Goal: Task Accomplishment & Management: Use online tool/utility

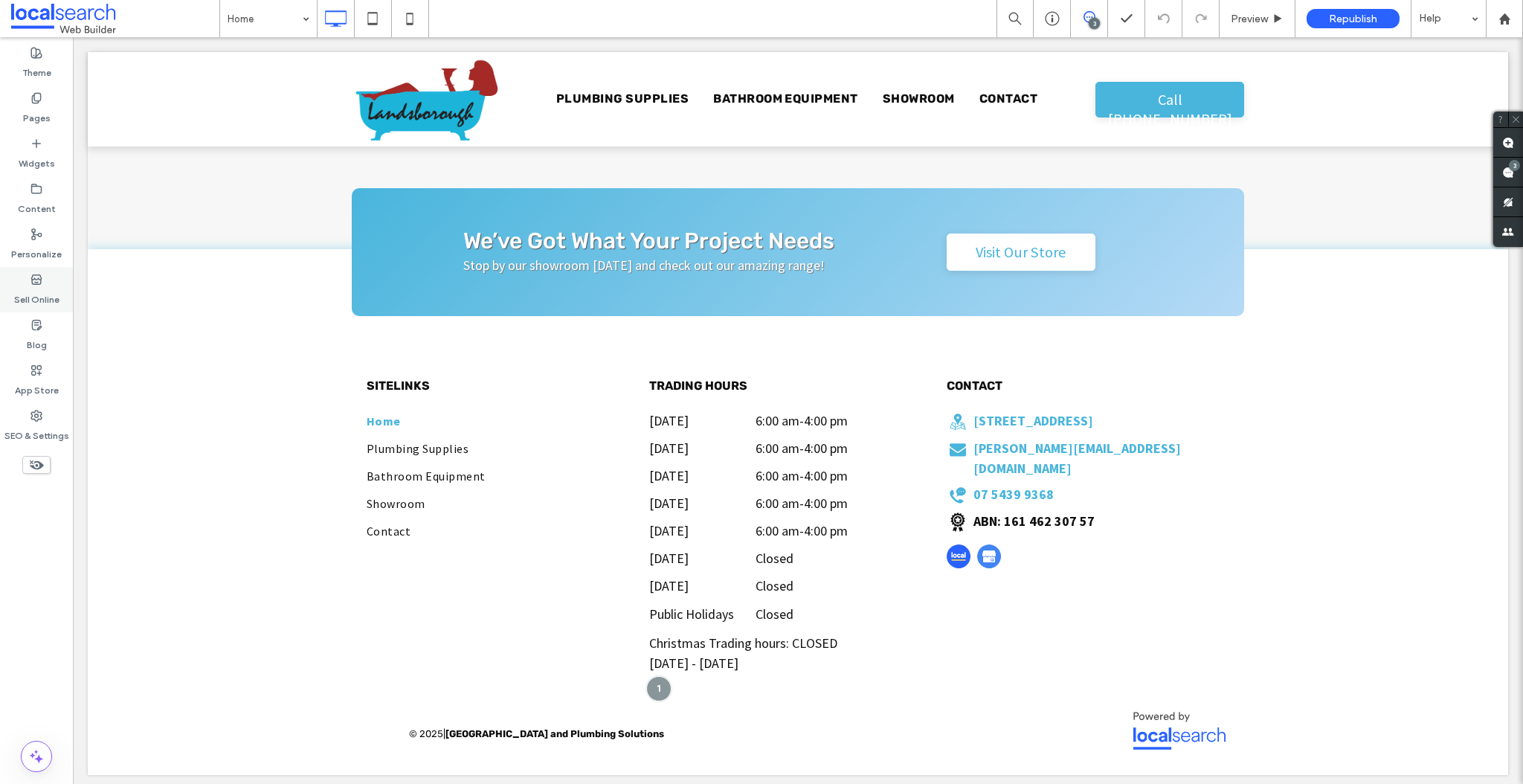
scroll to position [3814, 0]
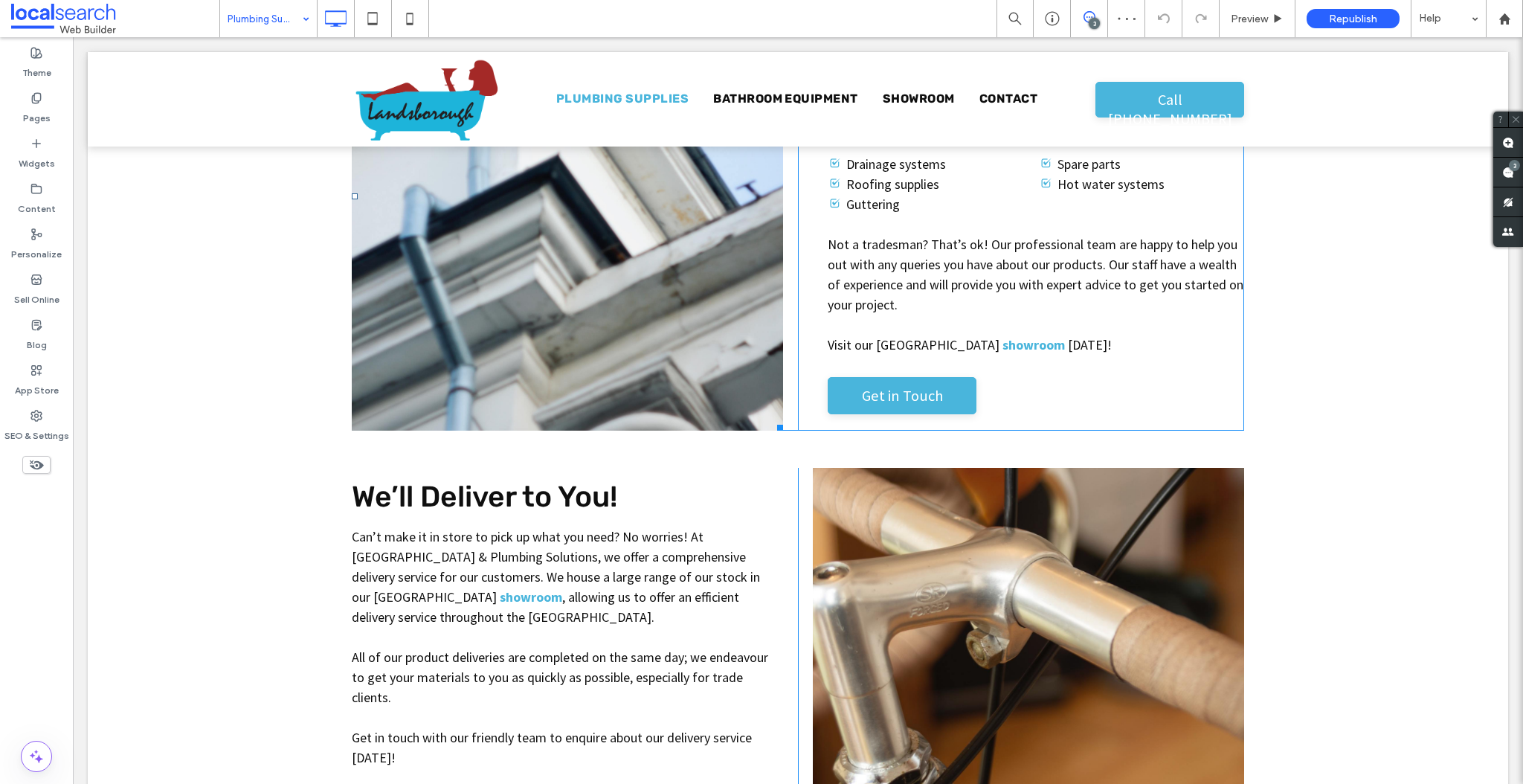
scroll to position [874, 0]
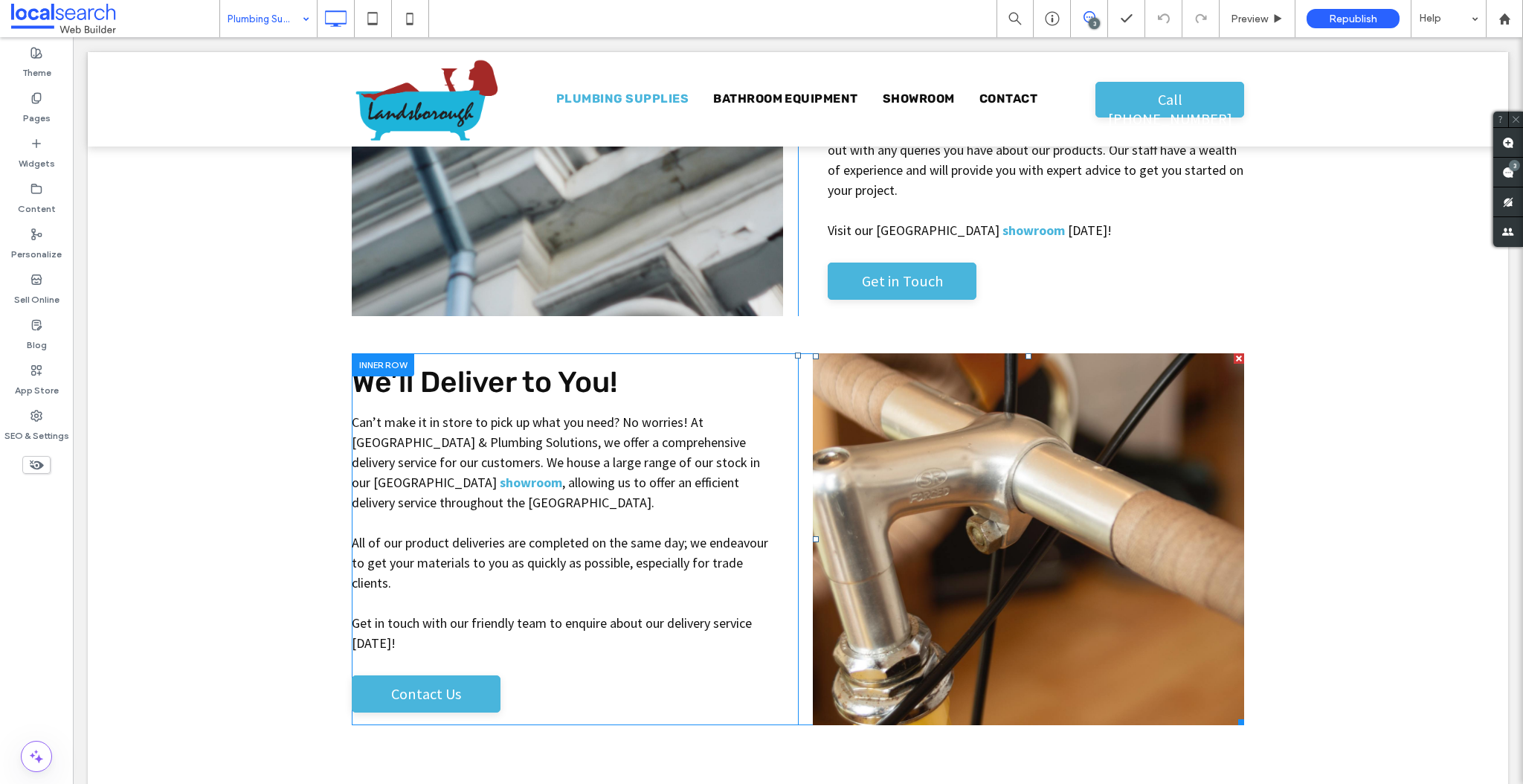
click at [956, 458] on link at bounding box center [1029, 539] width 432 height 372
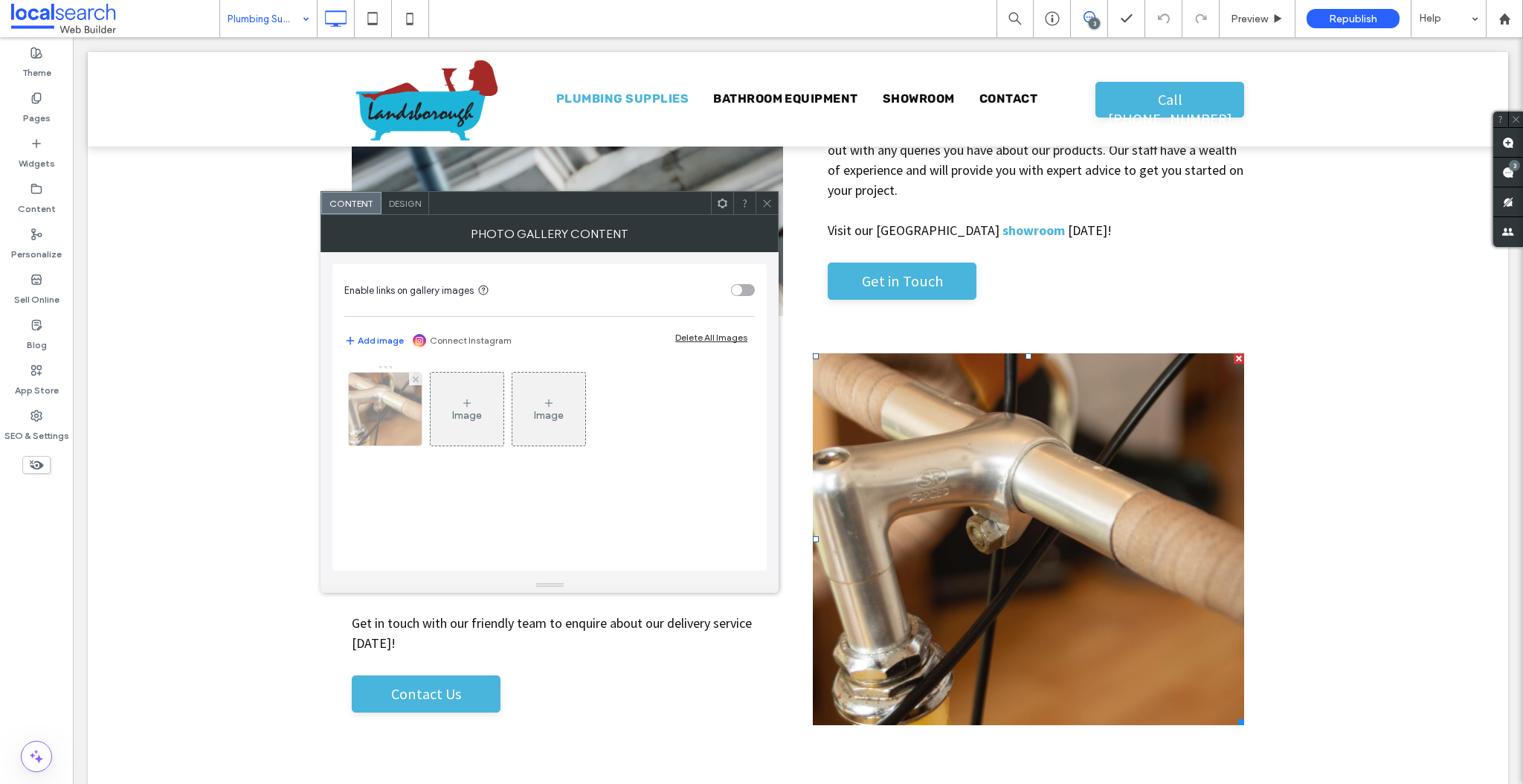
click at [374, 392] on div at bounding box center [385, 409] width 73 height 73
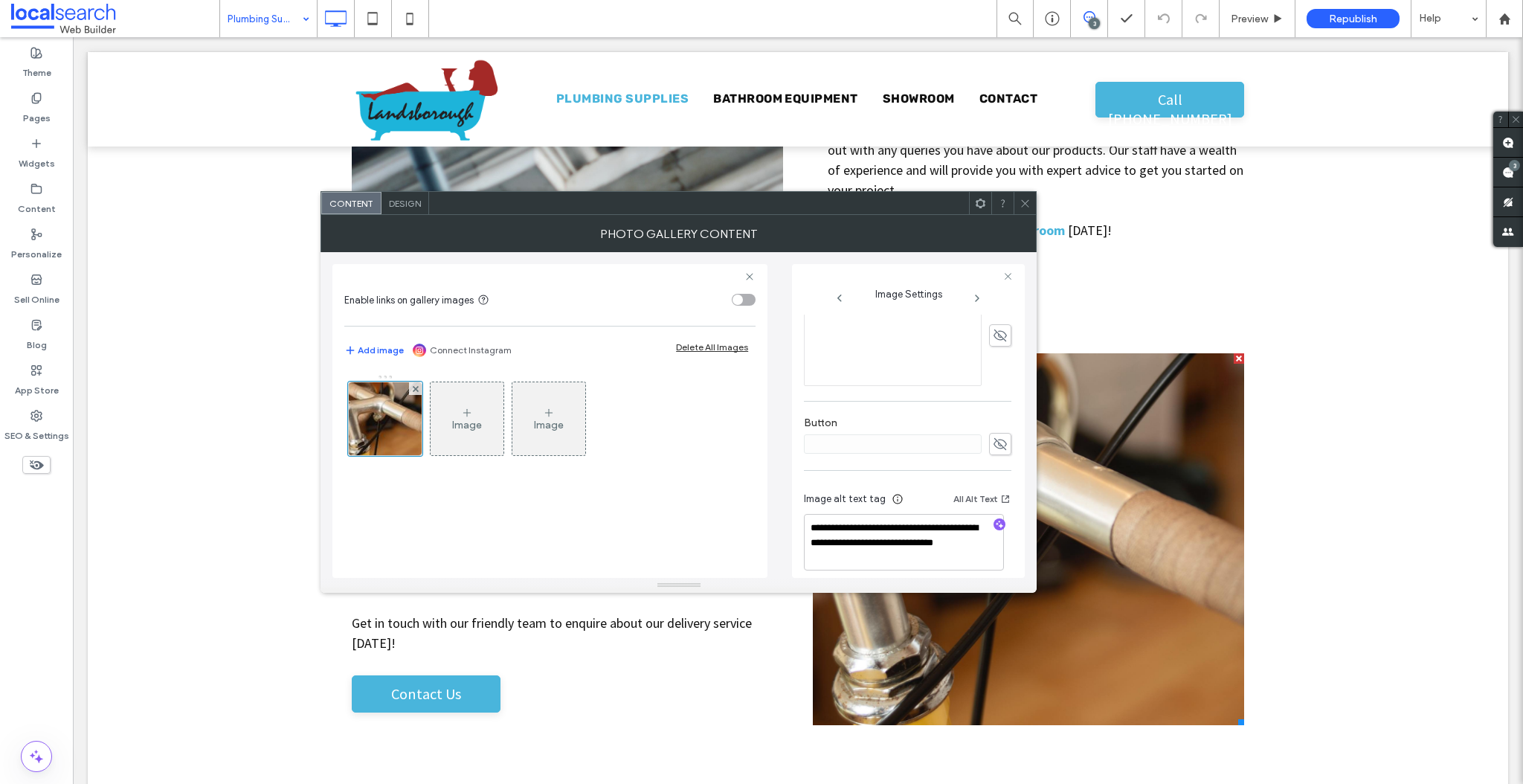
scroll to position [400, 0]
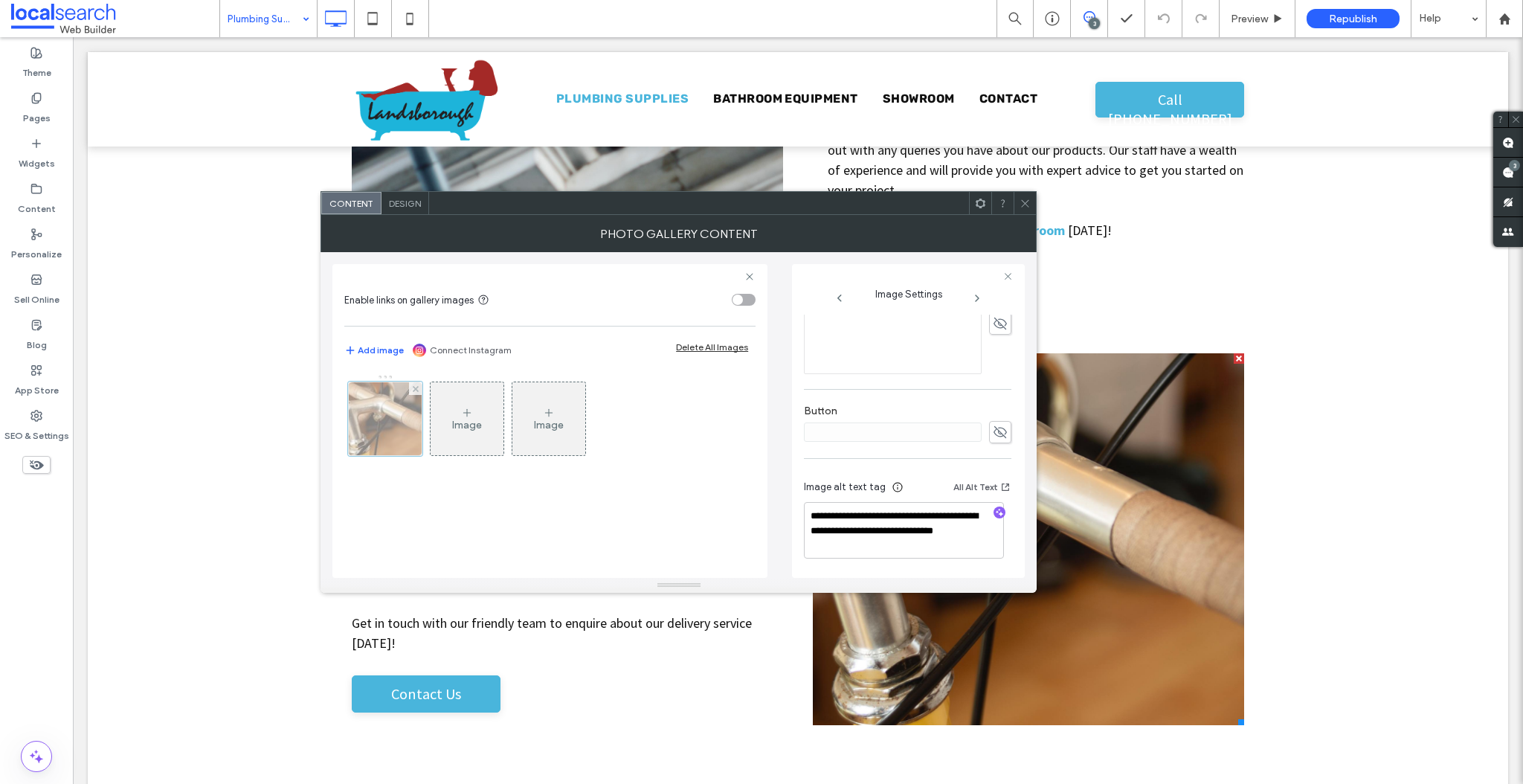
click at [379, 420] on div at bounding box center [385, 418] width 74 height 74
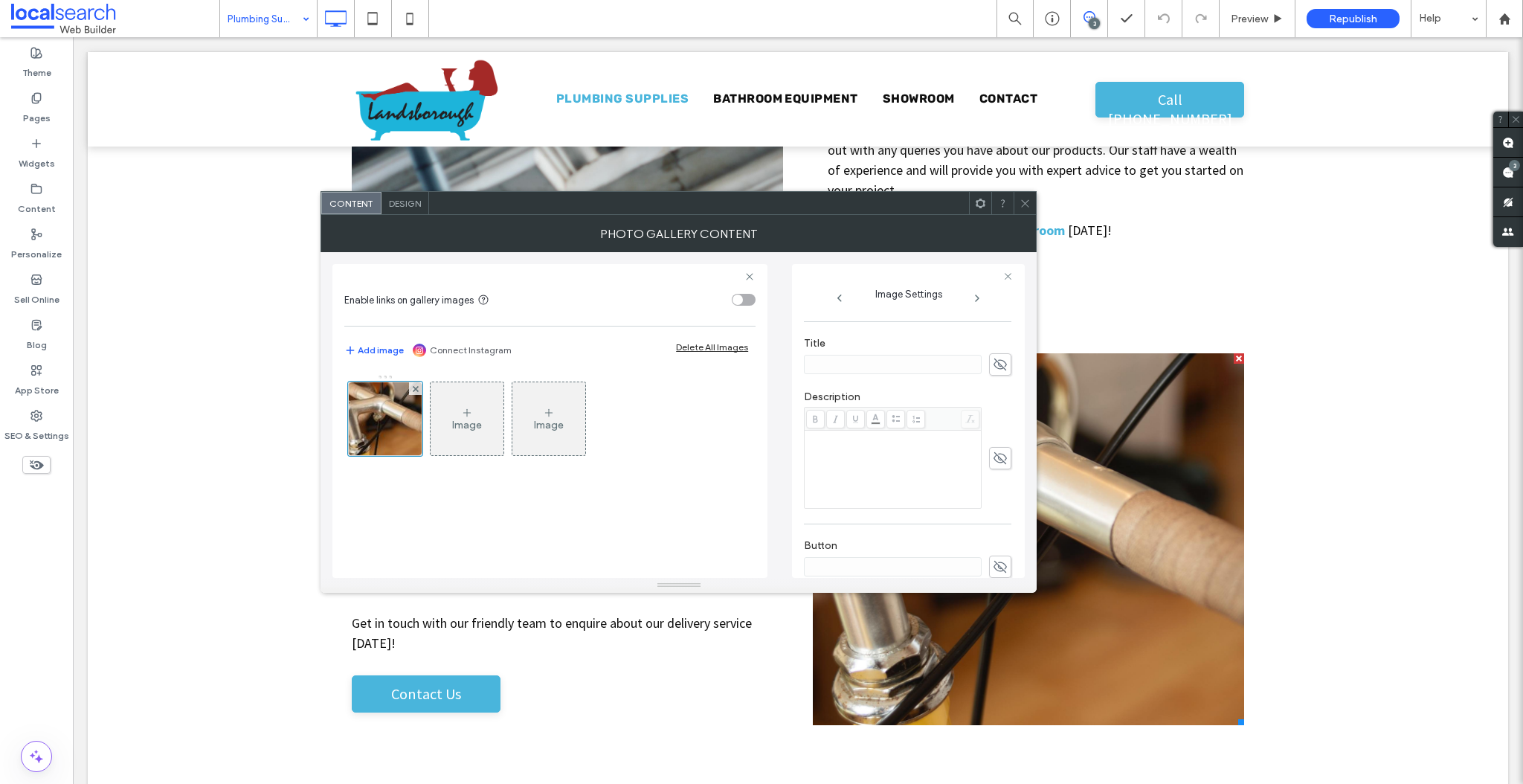
scroll to position [0, 0]
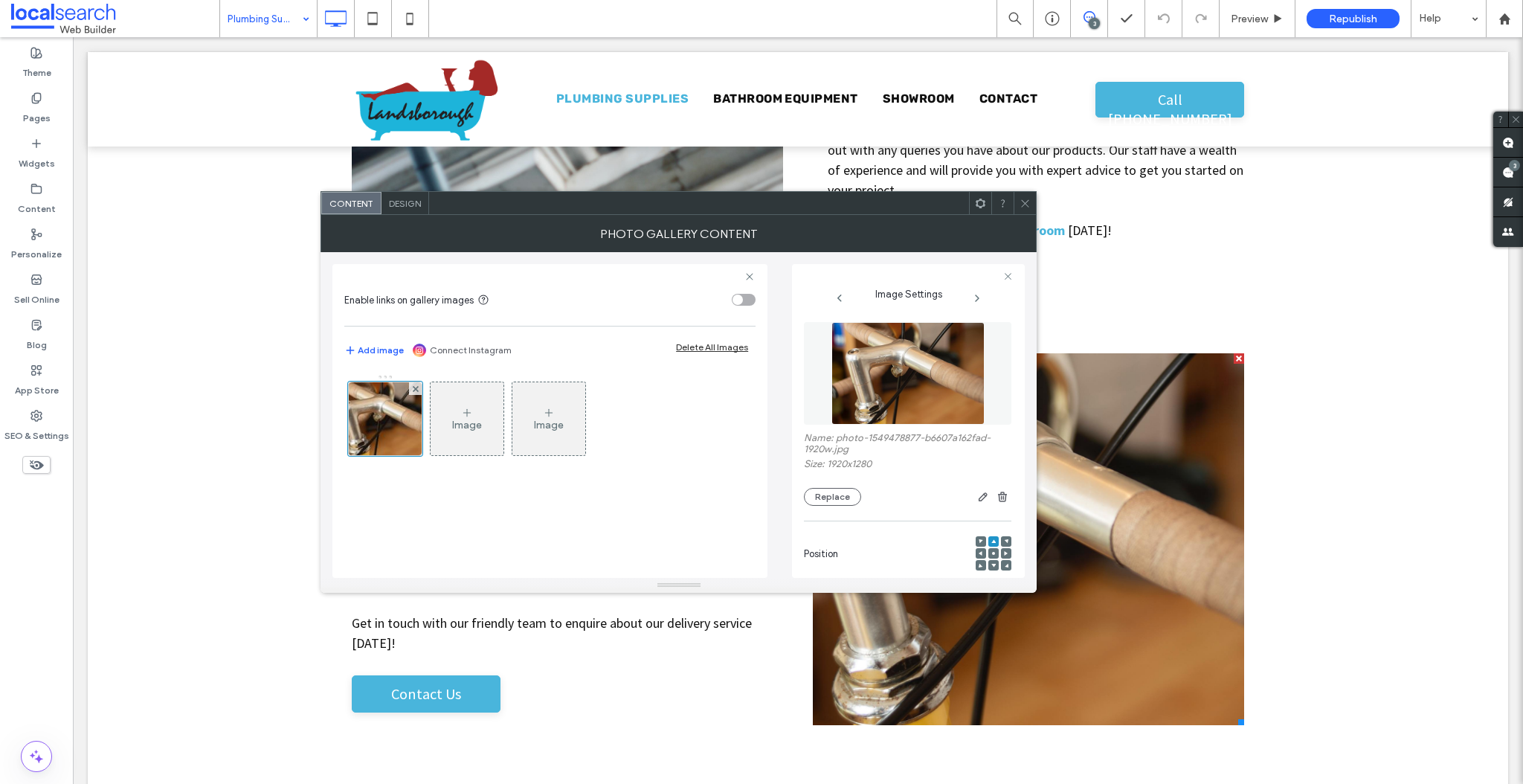
click at [911, 377] on img at bounding box center [908, 373] width 153 height 102
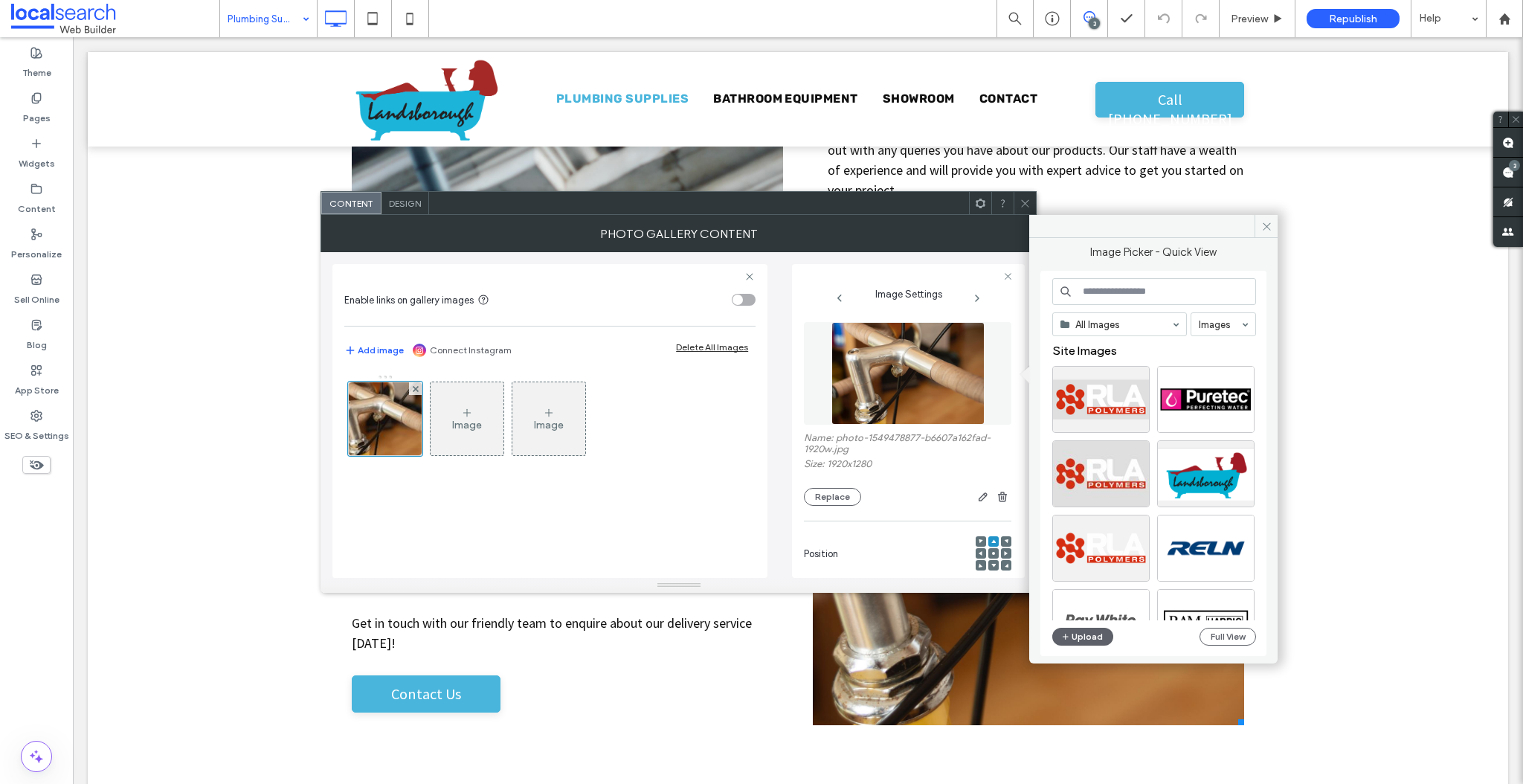
click at [1024, 198] on icon at bounding box center [1025, 203] width 11 height 11
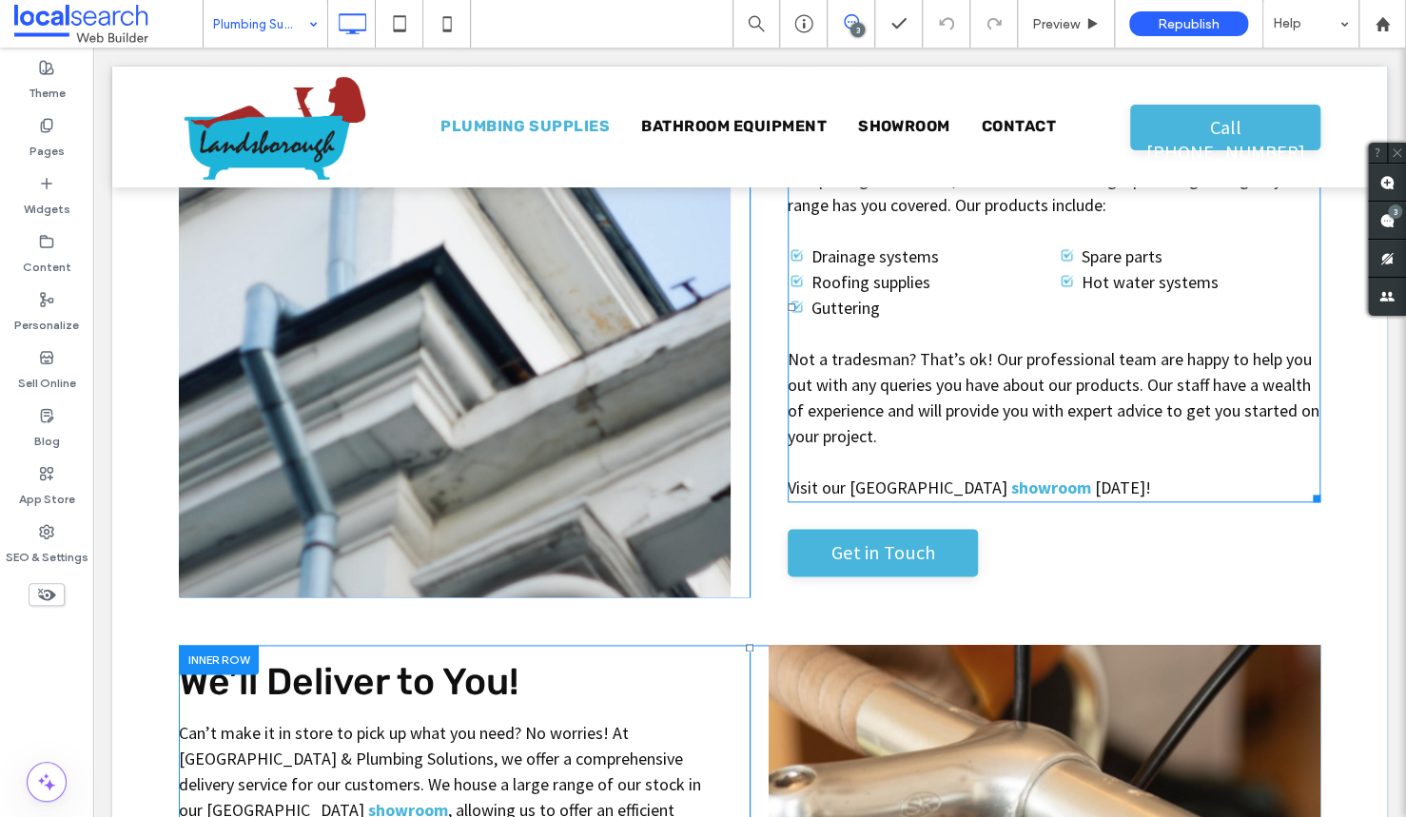
scroll to position [1183, 0]
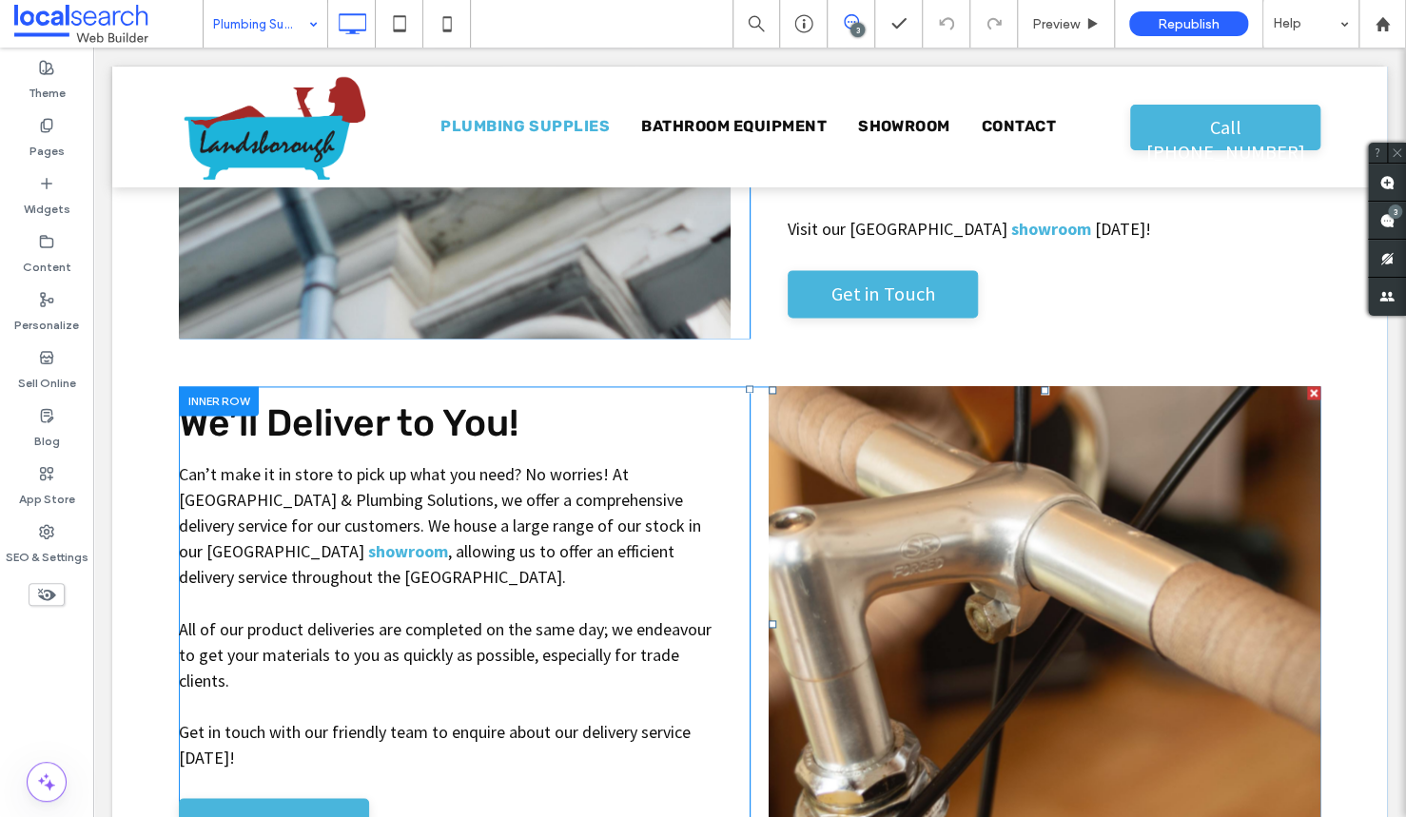
click at [1069, 531] on link at bounding box center [1045, 624] width 552 height 476
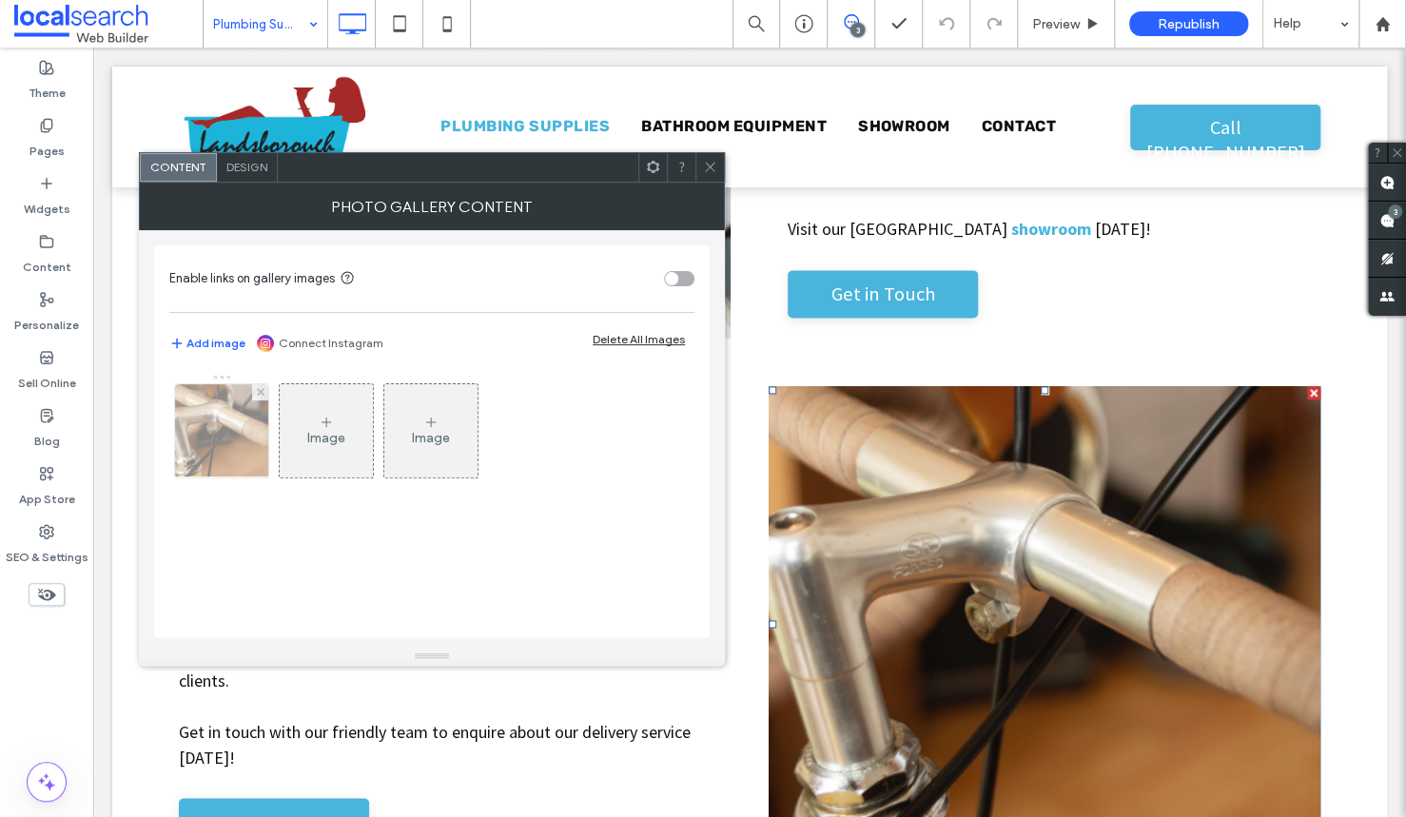
click at [239, 414] on img at bounding box center [222, 430] width 140 height 93
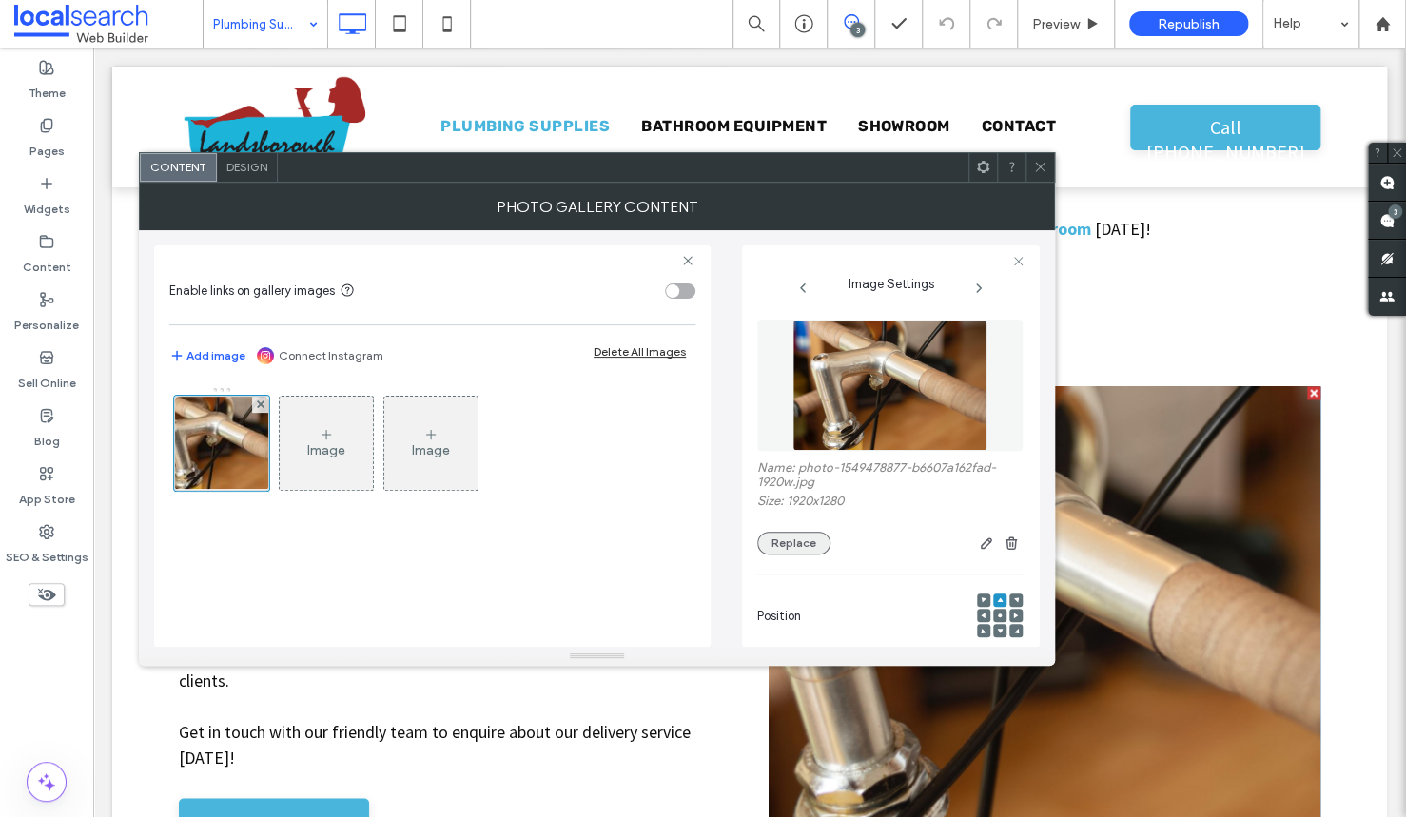
click at [777, 543] on button "Replace" at bounding box center [793, 543] width 73 height 23
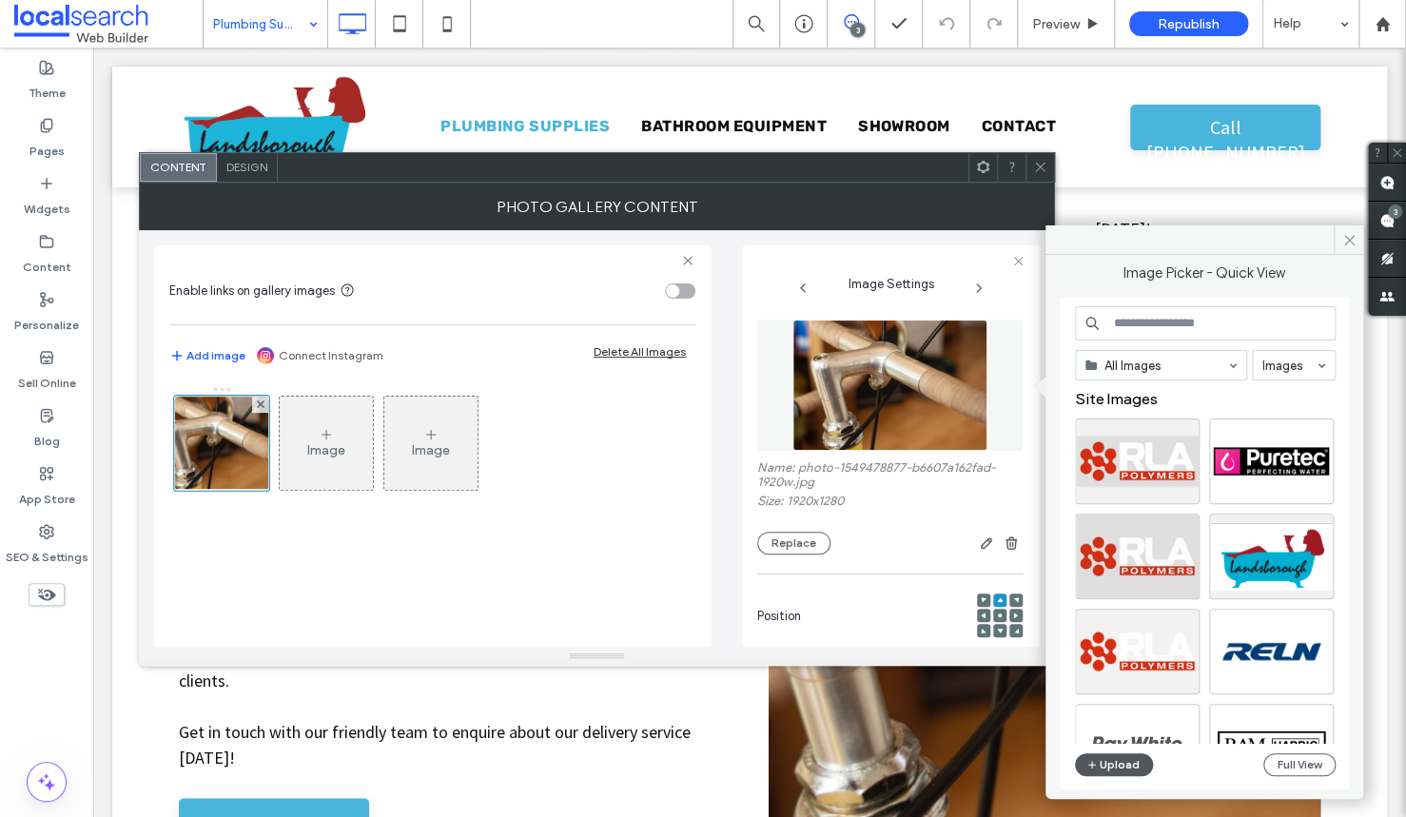
click at [1108, 759] on button "Upload" at bounding box center [1114, 764] width 78 height 23
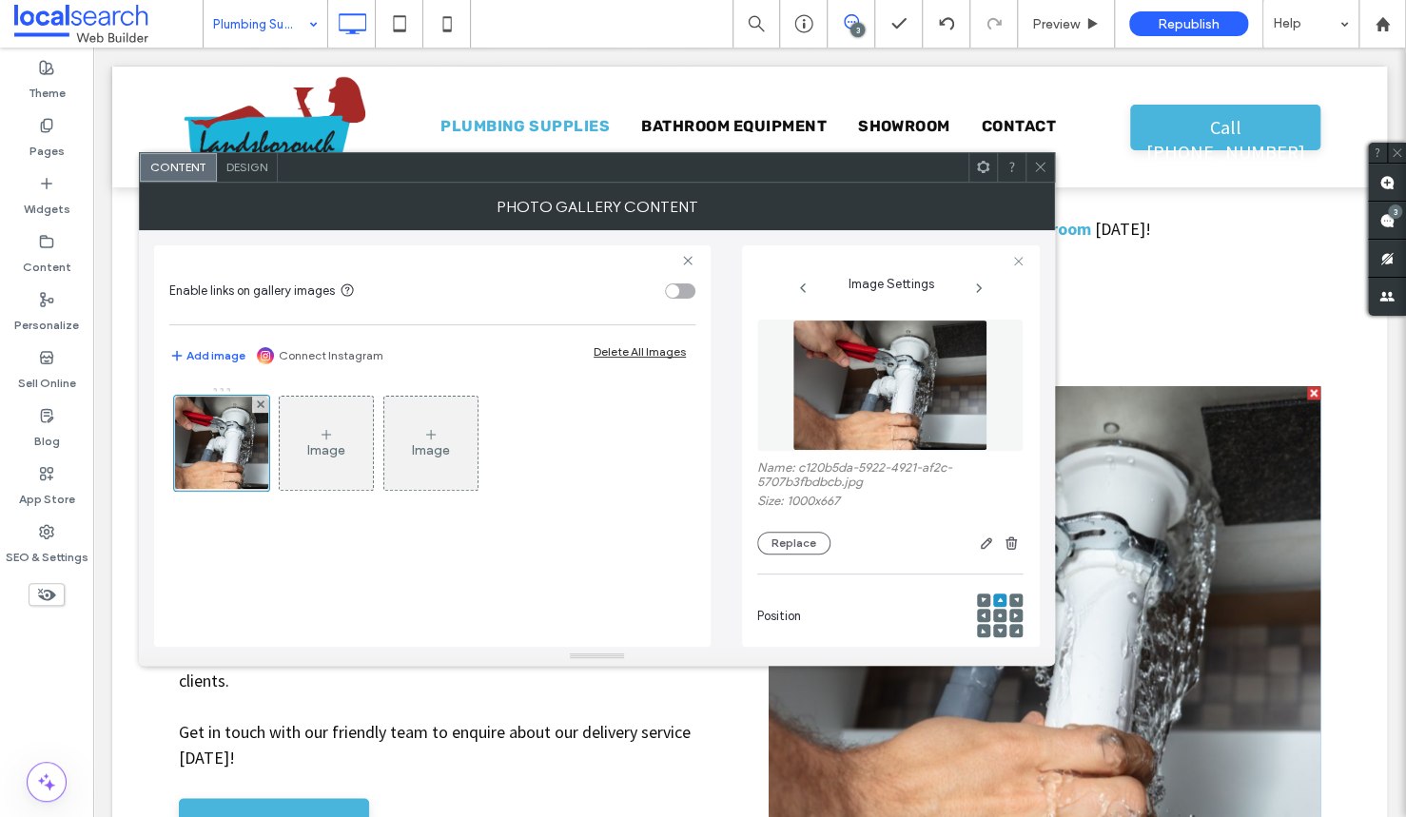
click at [1037, 163] on icon at bounding box center [1040, 167] width 14 height 14
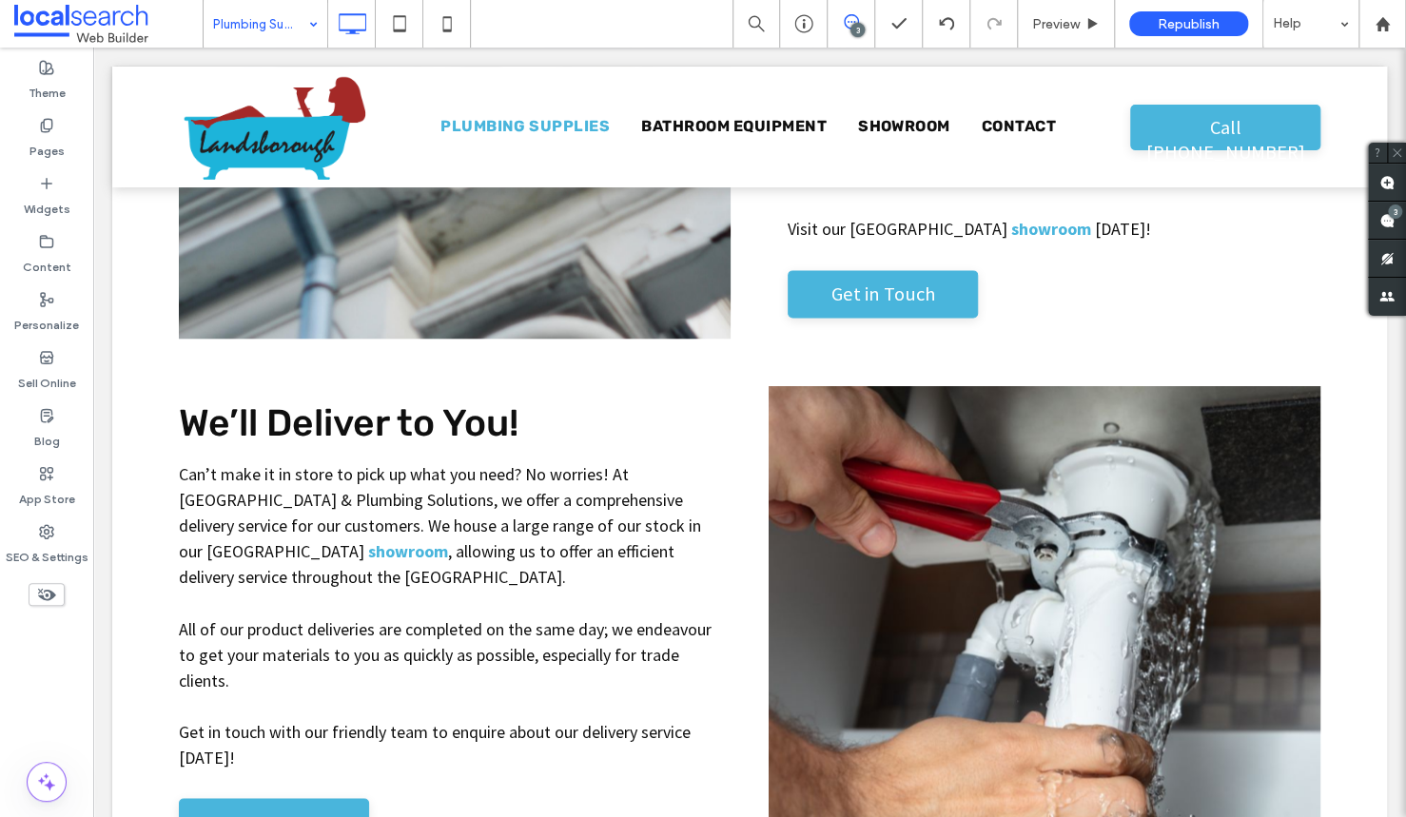
click at [1192, 28] on span "Republish" at bounding box center [1189, 24] width 62 height 16
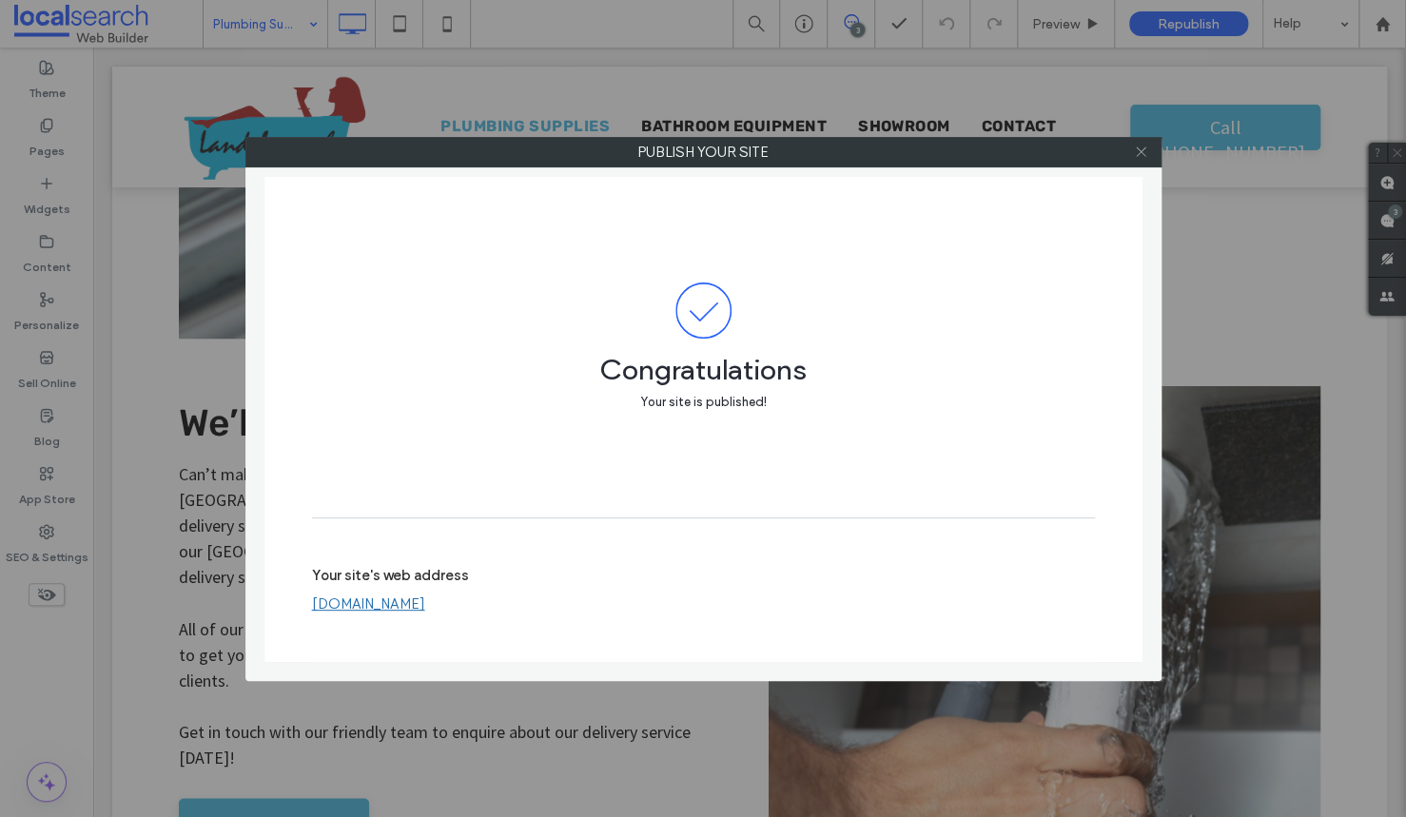
click at [1139, 154] on icon at bounding box center [1141, 152] width 14 height 14
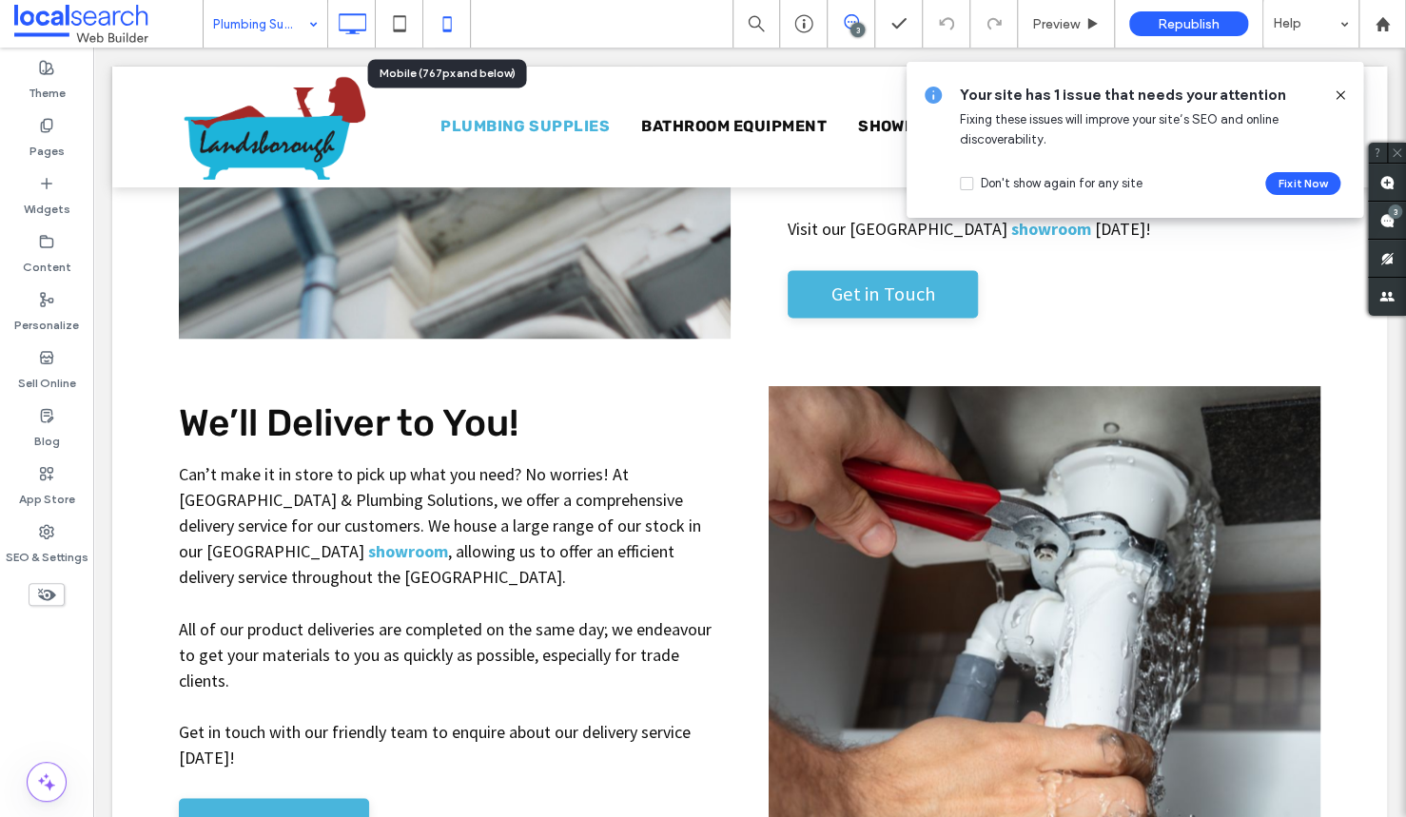
click at [449, 25] on icon at bounding box center [447, 24] width 38 height 38
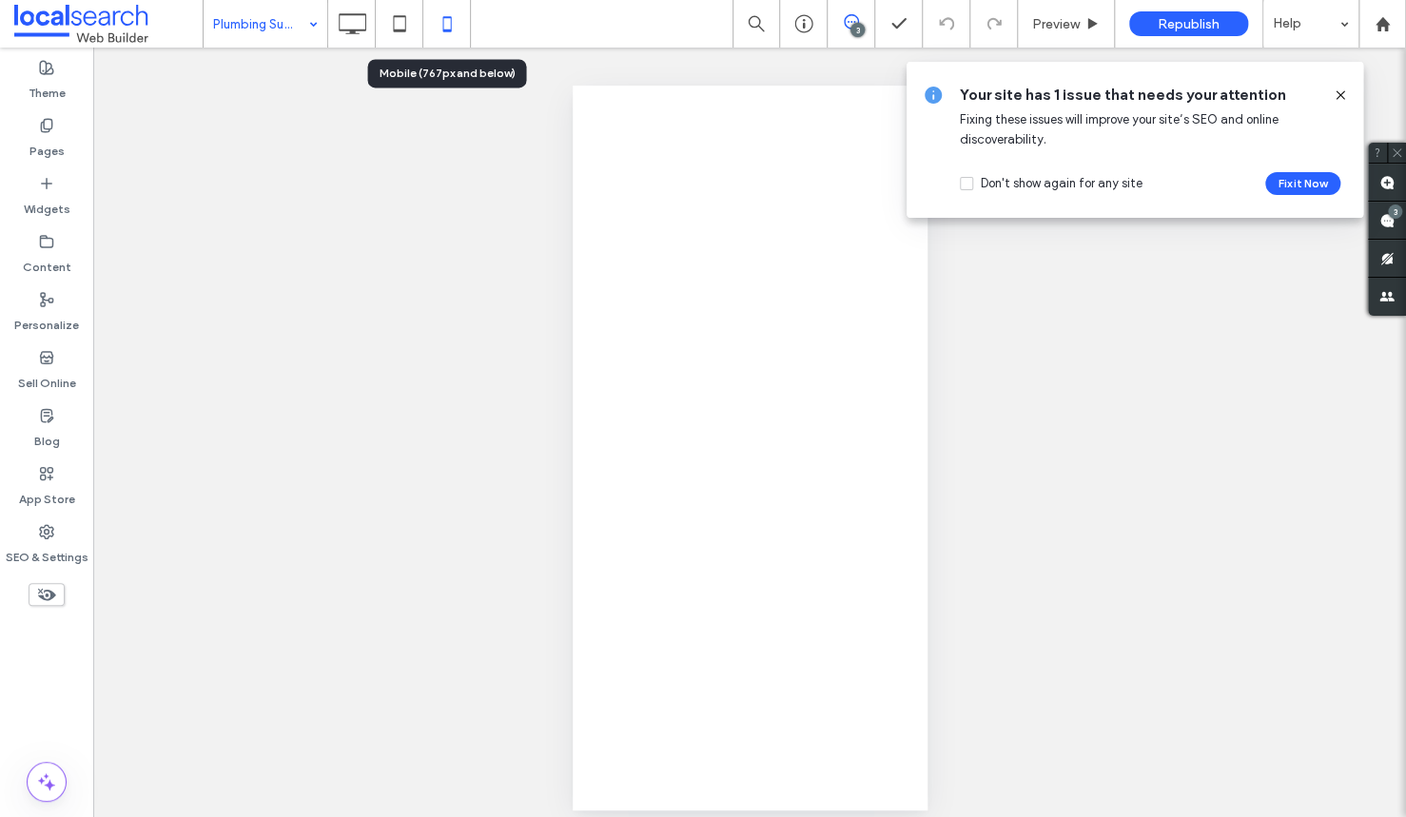
scroll to position [0, 0]
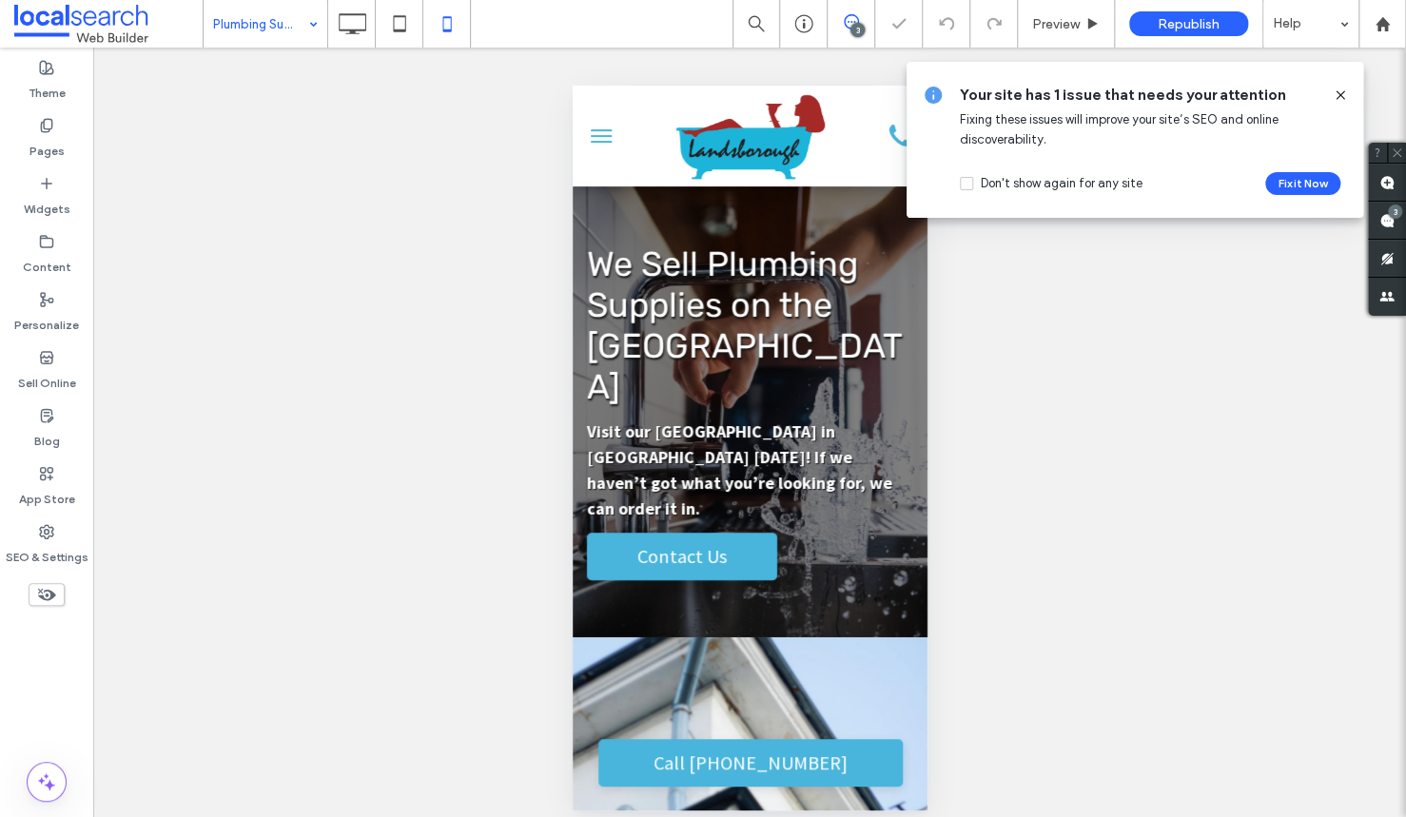
click at [1345, 88] on icon at bounding box center [1340, 95] width 15 height 15
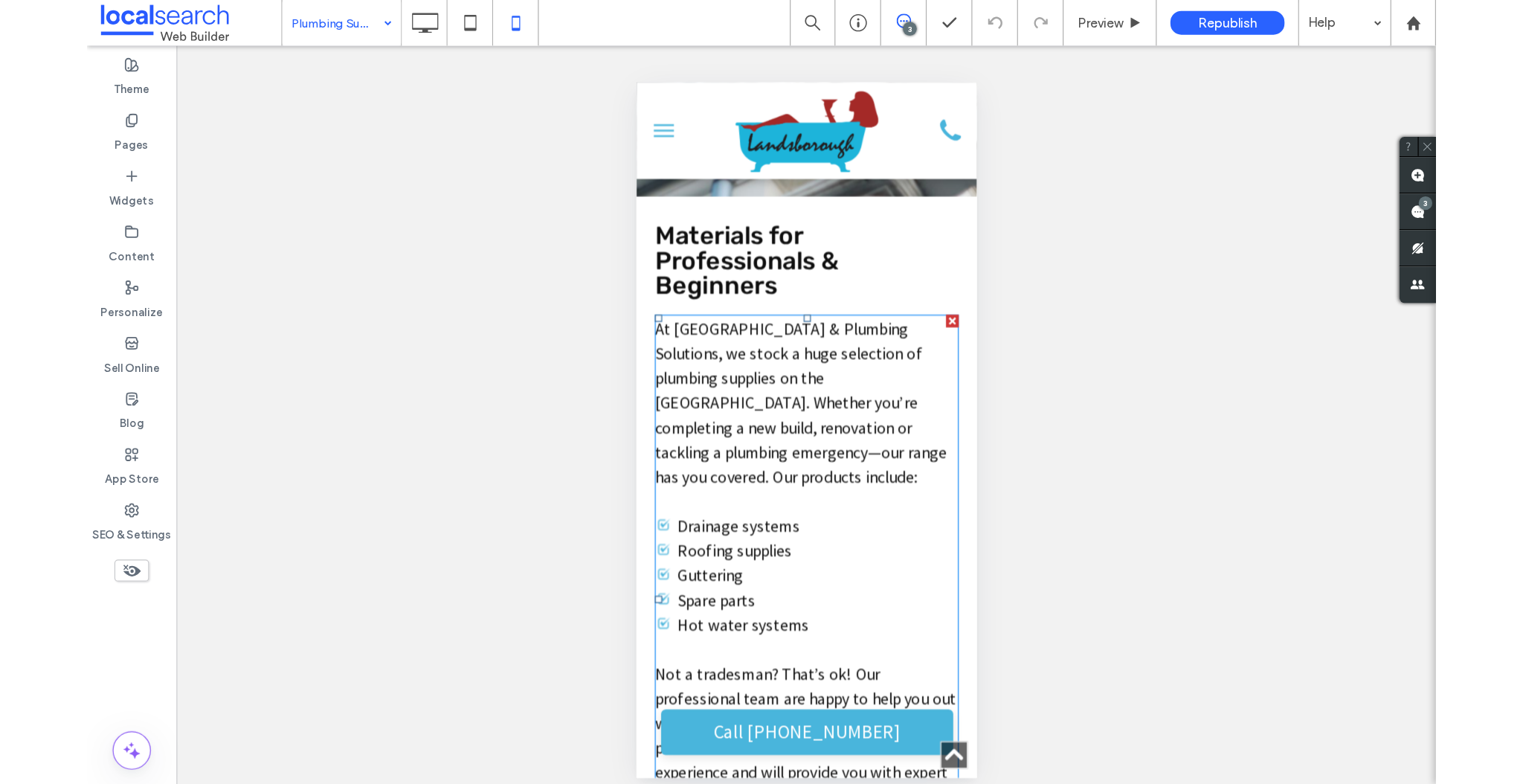
scroll to position [436, 0]
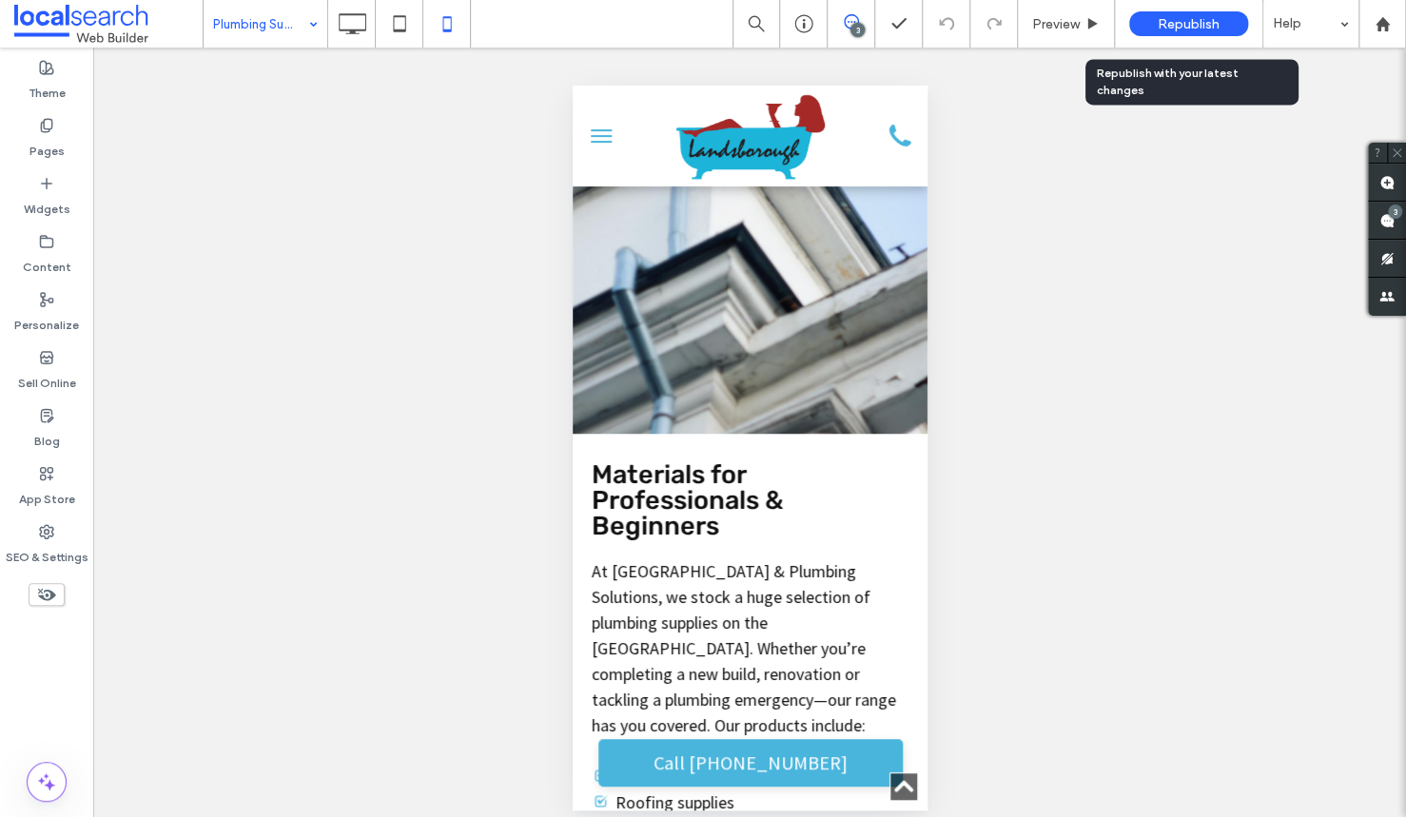
click at [1203, 17] on span "Republish" at bounding box center [1189, 24] width 62 height 16
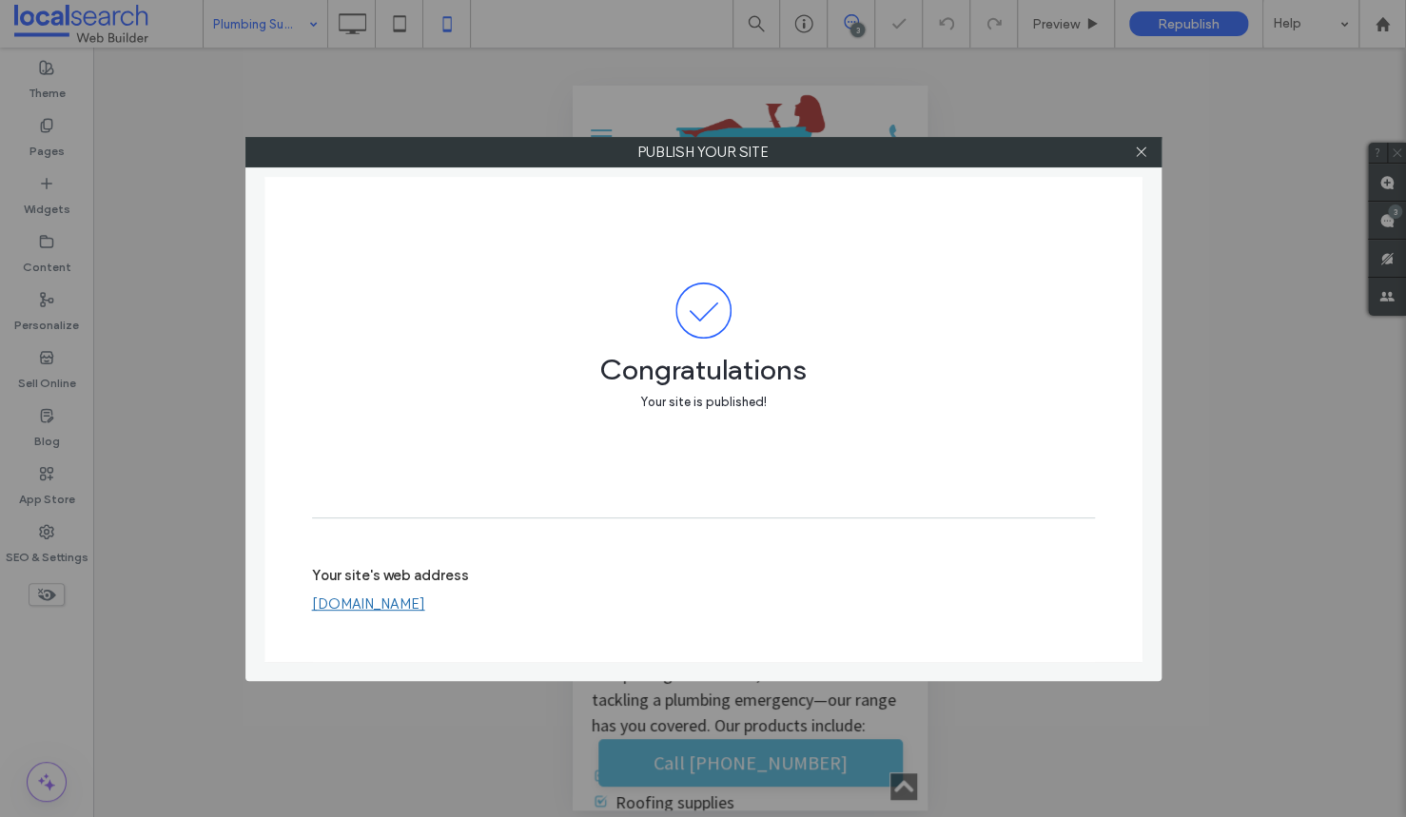
click at [1149, 154] on div at bounding box center [1141, 152] width 29 height 29
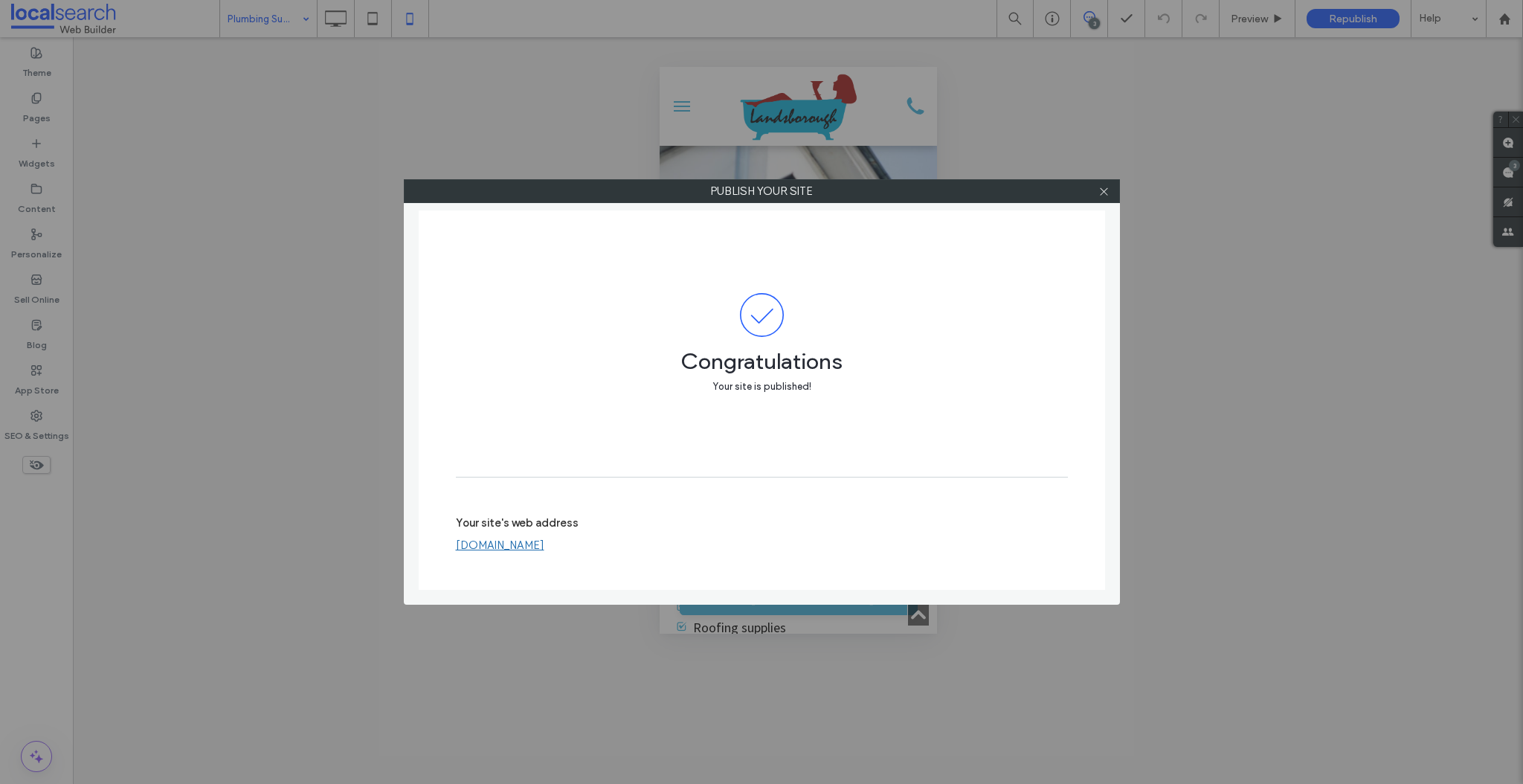
click at [1106, 192] on icon at bounding box center [1104, 192] width 11 height 11
